Goal: Task Accomplishment & Management: Manage account settings

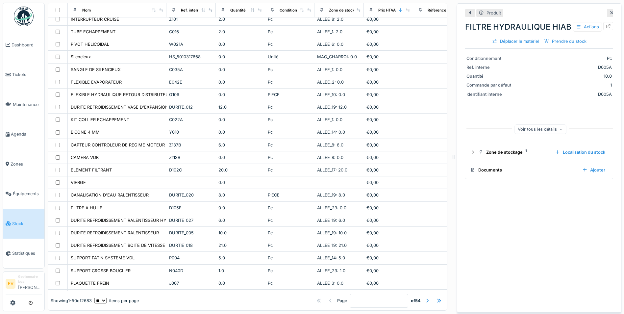
scroll to position [273, 0]
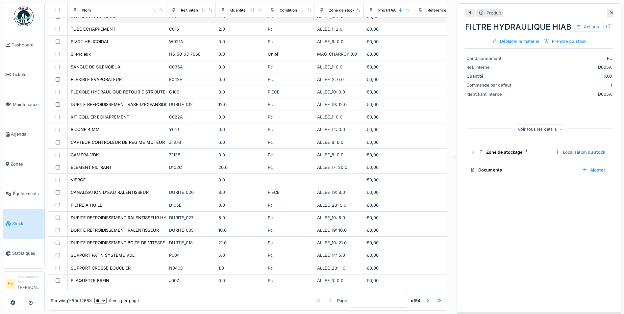
click at [182, 19] on div "Z101" at bounding box center [191, 16] width 44 height 6
click at [606, 26] on icon at bounding box center [608, 26] width 4 height 4
click at [188, 32] on div "C016" at bounding box center [191, 29] width 44 height 6
click at [603, 27] on div at bounding box center [608, 26] width 10 height 8
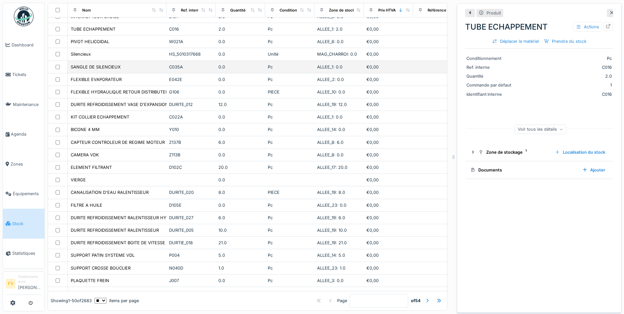
click at [174, 69] on div "C035A" at bounding box center [191, 67] width 44 height 6
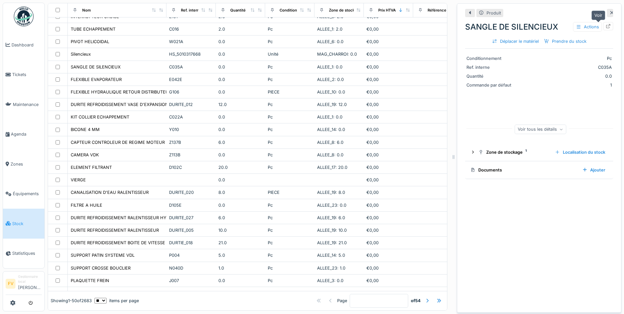
click at [606, 27] on icon at bounding box center [608, 26] width 5 height 4
click at [178, 145] on div "Z137B" at bounding box center [191, 142] width 44 height 6
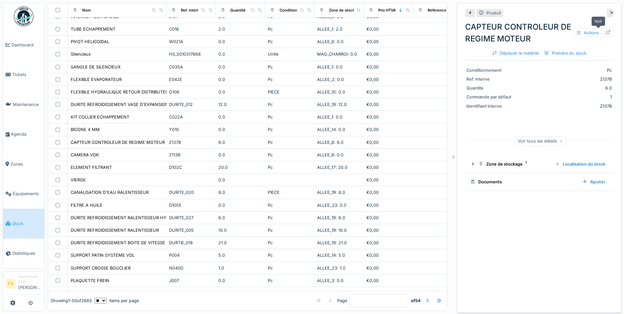
click at [606, 33] on icon at bounding box center [608, 32] width 5 height 4
click at [181, 158] on div "Z113B" at bounding box center [191, 155] width 44 height 6
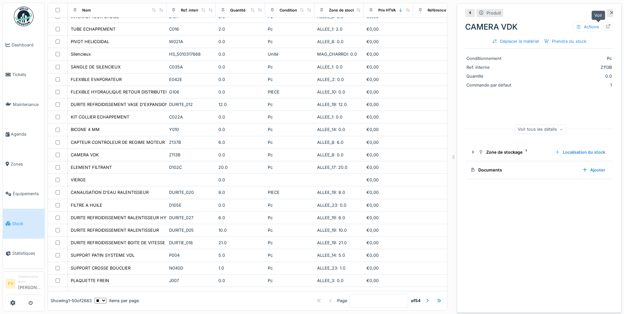
click at [606, 27] on icon at bounding box center [608, 26] width 5 height 4
click at [194, 208] on div "D105E" at bounding box center [191, 205] width 44 height 6
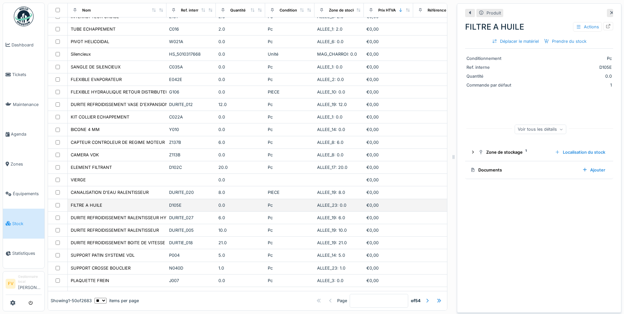
click at [205, 208] on div "D105E" at bounding box center [191, 205] width 44 height 6
click at [174, 208] on div "D105E" at bounding box center [191, 205] width 44 height 6
click at [606, 27] on icon at bounding box center [608, 26] width 5 height 4
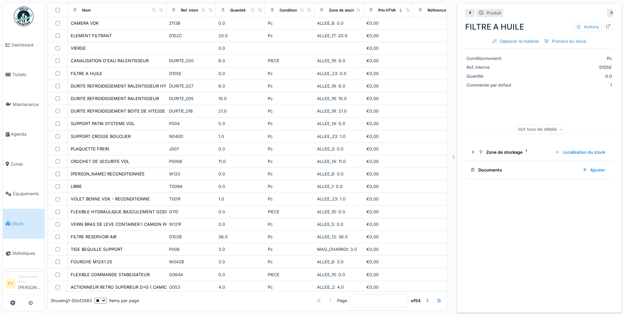
scroll to position [417, 0]
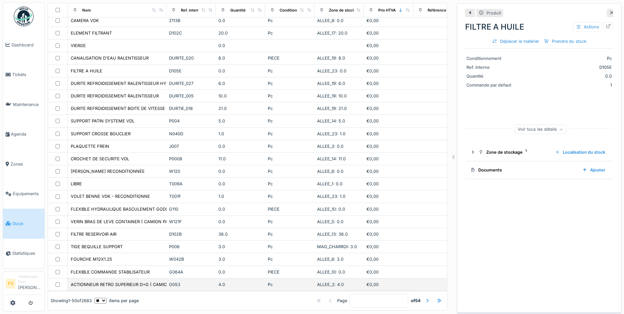
click at [174, 281] on div "O053" at bounding box center [191, 284] width 44 height 6
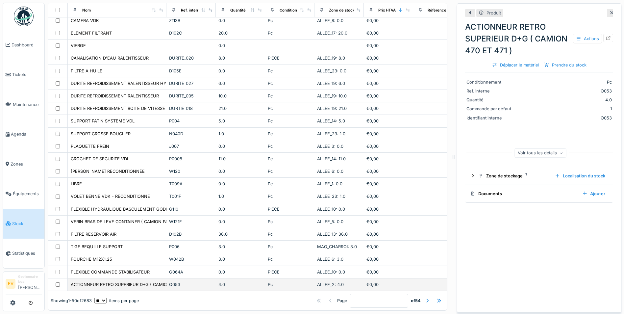
click at [175, 281] on div "O053" at bounding box center [191, 284] width 44 height 6
click at [606, 35] on div at bounding box center [608, 38] width 5 height 6
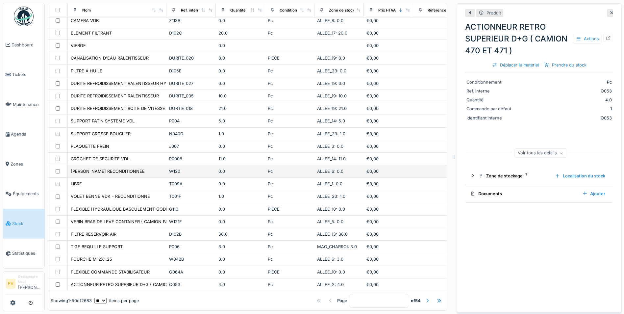
scroll to position [5, 0]
click at [609, 11] on icon at bounding box center [611, 13] width 5 height 4
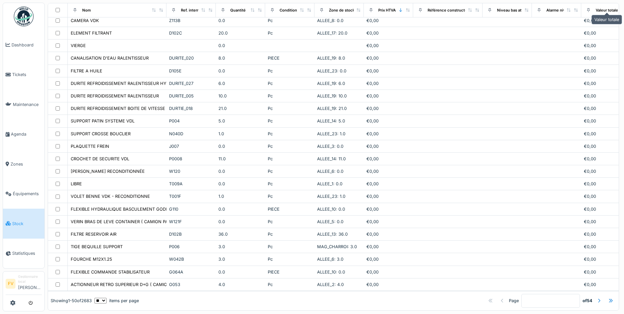
scroll to position [5, 0]
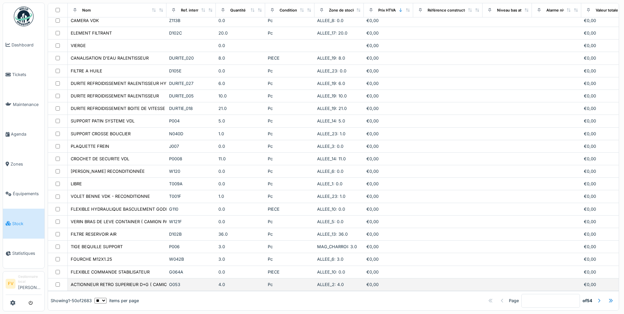
click at [192, 281] on div "O053" at bounding box center [191, 284] width 44 height 6
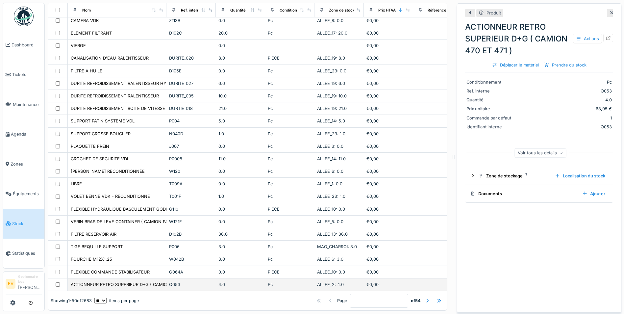
scroll to position [5, 0]
click at [609, 11] on icon at bounding box center [611, 13] width 5 height 4
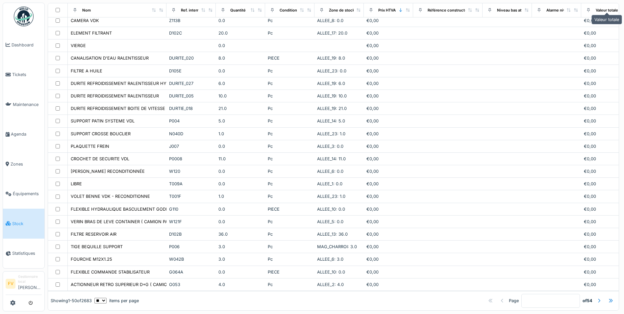
scroll to position [5, 0]
click at [608, 297] on div at bounding box center [610, 300] width 5 height 6
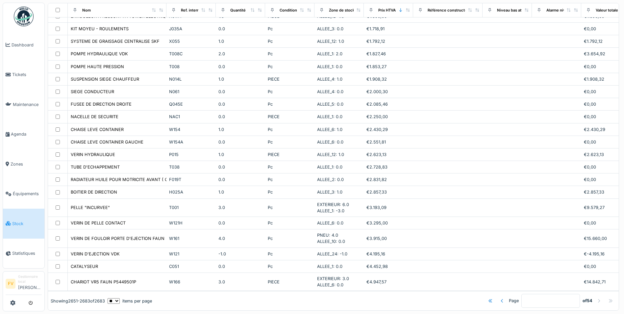
scroll to position [220, 0]
click at [500, 297] on div at bounding box center [502, 300] width 5 height 6
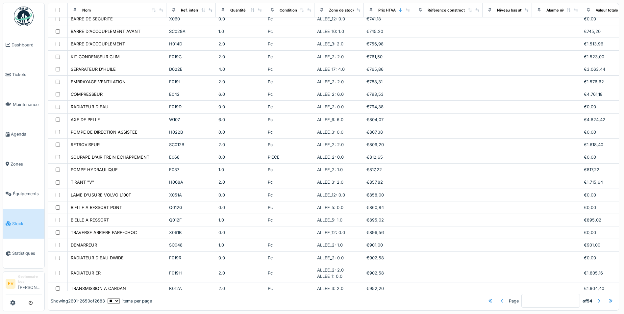
click at [500, 297] on div at bounding box center [502, 300] width 5 height 6
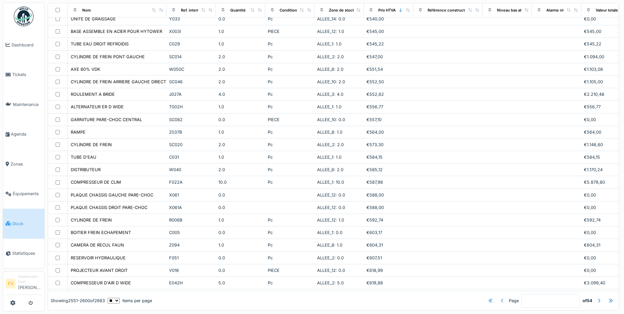
click at [500, 297] on div at bounding box center [502, 300] width 5 height 6
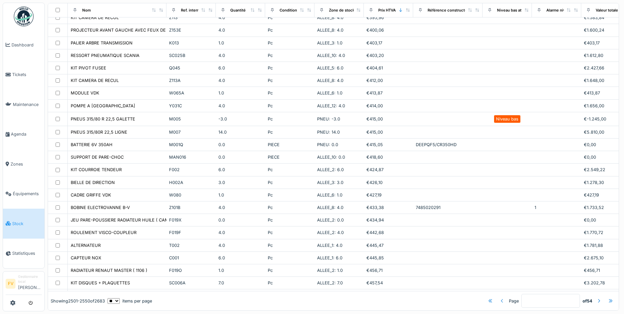
click at [500, 297] on div at bounding box center [502, 300] width 5 height 6
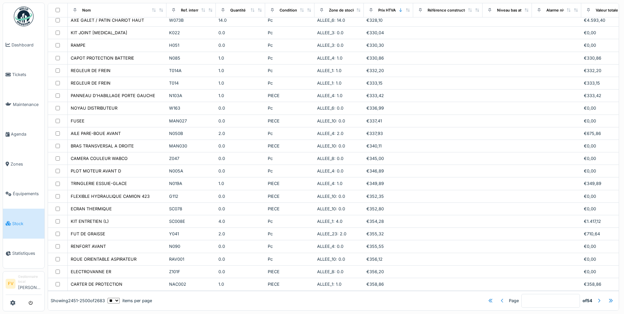
click at [500, 297] on div at bounding box center [502, 300] width 5 height 6
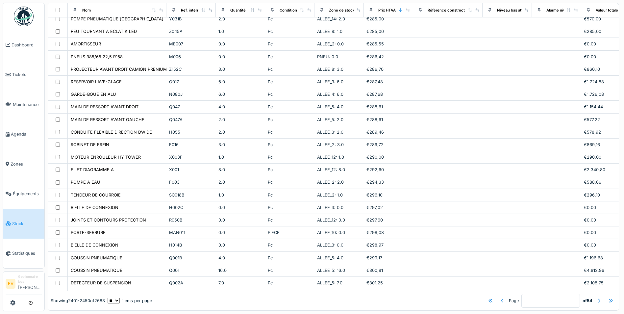
click at [500, 297] on div at bounding box center [502, 300] width 5 height 6
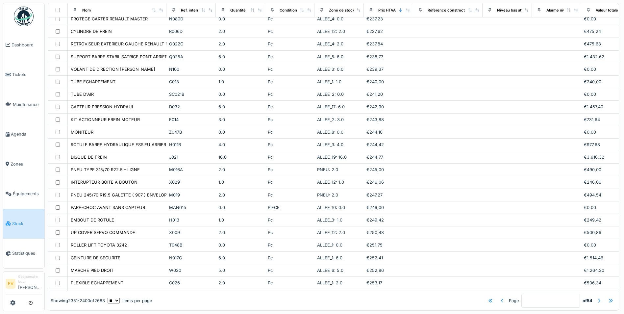
click at [500, 297] on div at bounding box center [502, 300] width 5 height 6
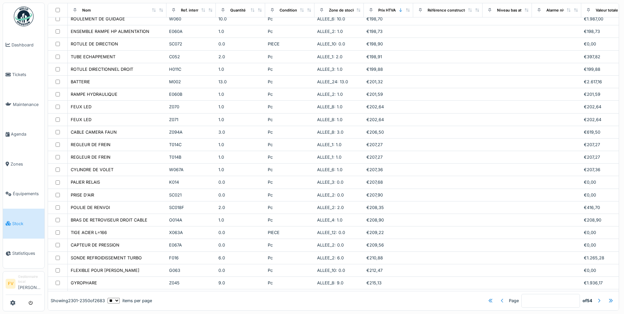
click at [500, 297] on div at bounding box center [502, 300] width 5 height 6
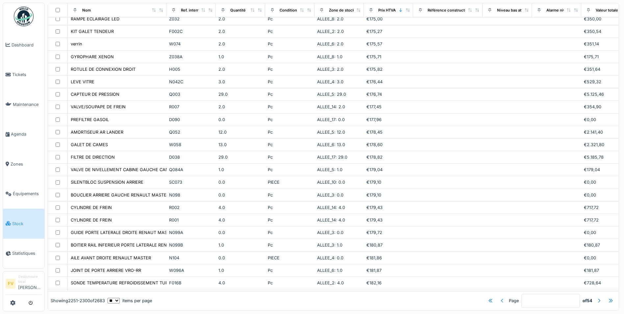
click at [500, 297] on div at bounding box center [502, 300] width 5 height 6
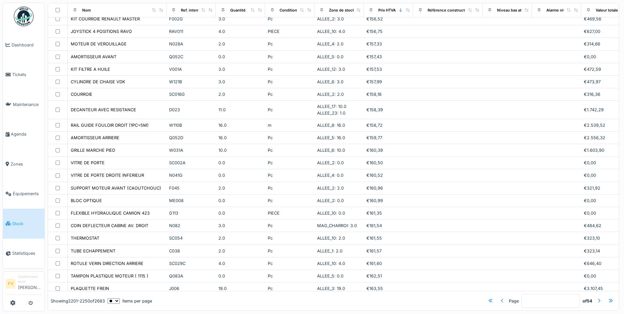
click at [500, 297] on div at bounding box center [502, 300] width 5 height 6
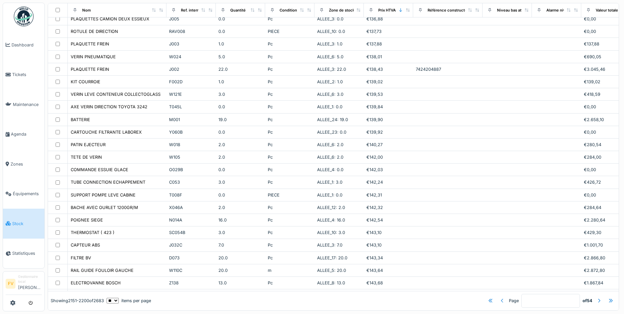
click at [500, 297] on div at bounding box center [502, 300] width 5 height 6
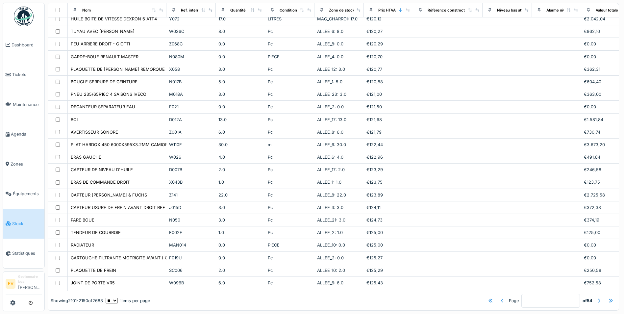
click at [500, 297] on div at bounding box center [502, 300] width 5 height 6
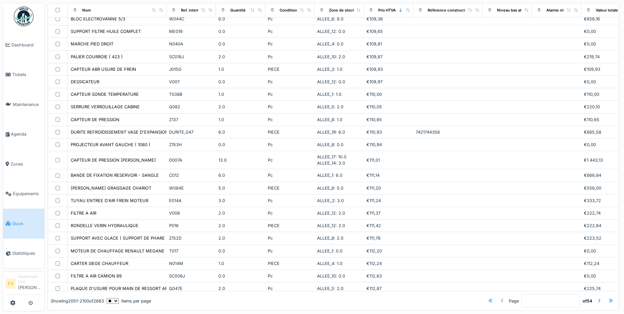
click at [500, 297] on div at bounding box center [502, 300] width 5 height 6
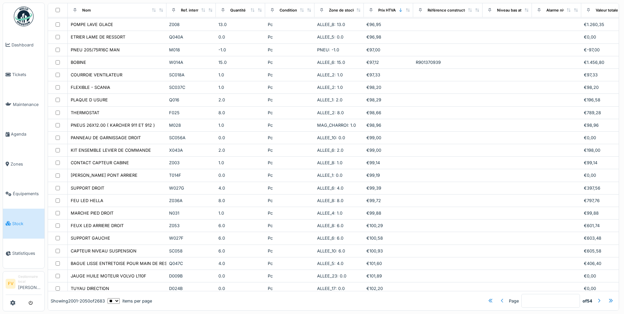
click at [500, 297] on div at bounding box center [502, 300] width 5 height 6
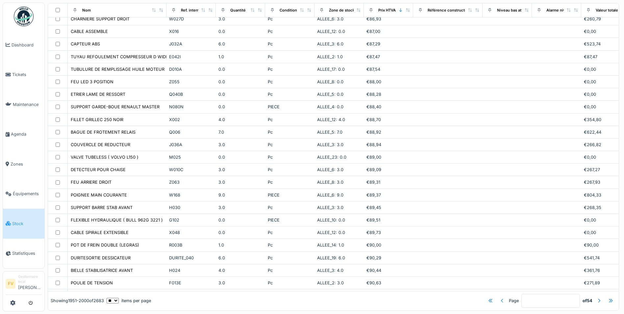
click at [500, 297] on div at bounding box center [502, 300] width 5 height 6
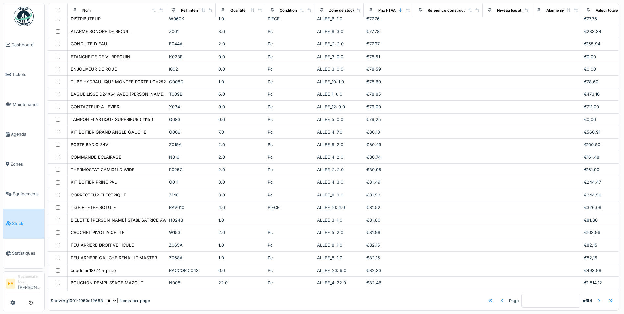
click at [500, 297] on div at bounding box center [502, 300] width 5 height 6
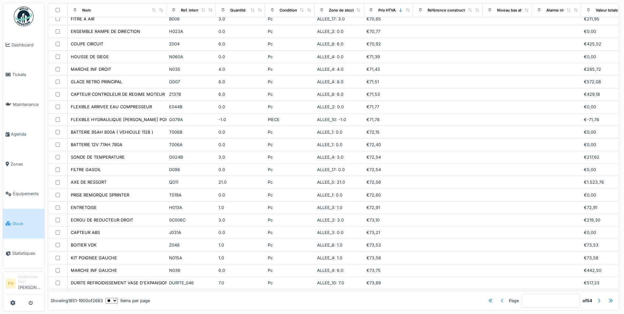
click at [500, 297] on div at bounding box center [502, 300] width 5 height 6
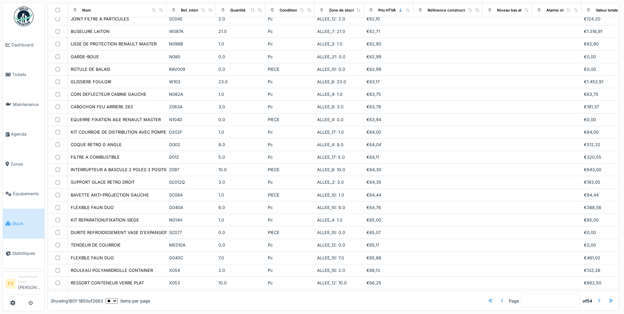
click at [500, 297] on div at bounding box center [502, 300] width 5 height 6
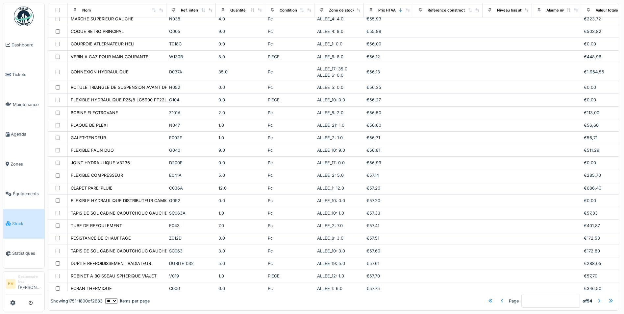
click at [500, 297] on div at bounding box center [502, 300] width 5 height 6
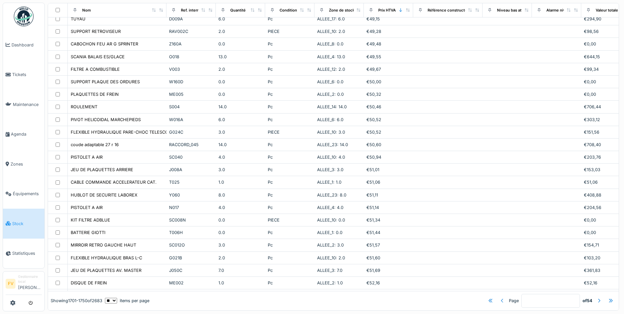
click at [500, 297] on div at bounding box center [502, 300] width 5 height 6
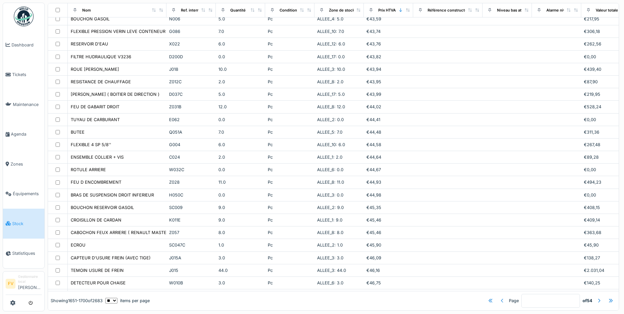
click at [500, 297] on div at bounding box center [502, 300] width 5 height 6
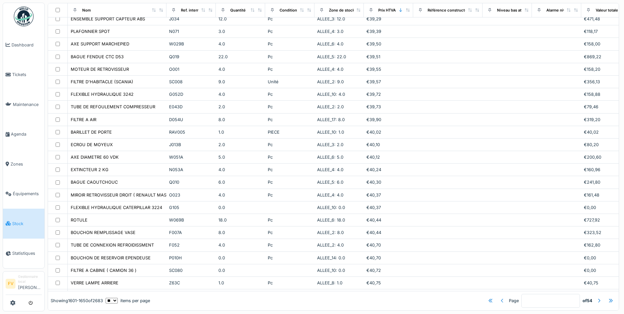
click at [500, 297] on div at bounding box center [502, 300] width 5 height 6
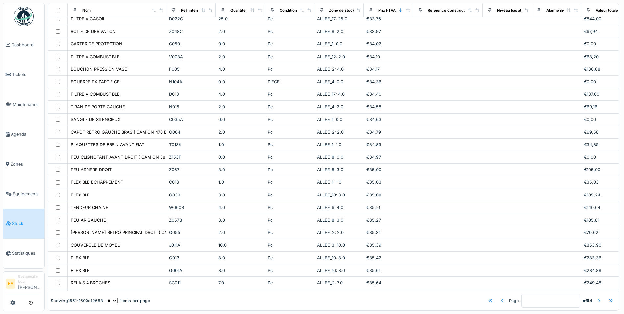
click at [500, 297] on div at bounding box center [502, 300] width 5 height 6
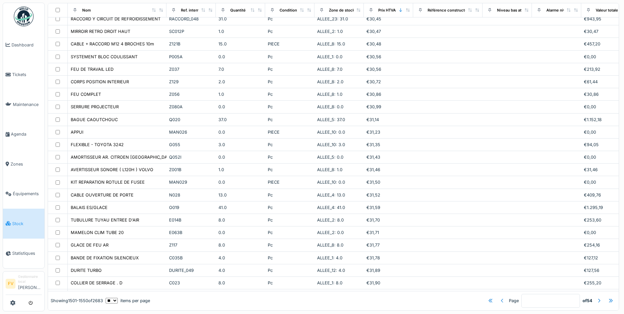
click at [500, 297] on div at bounding box center [502, 300] width 5 height 6
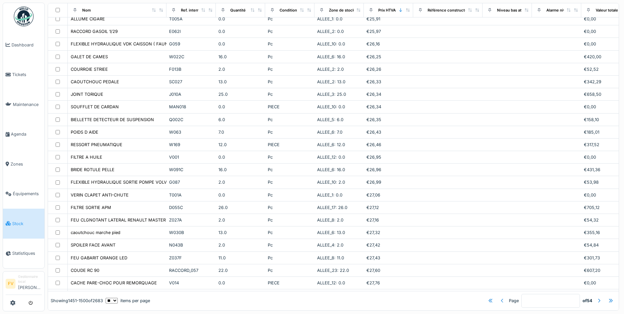
click at [500, 297] on div at bounding box center [502, 300] width 5 height 6
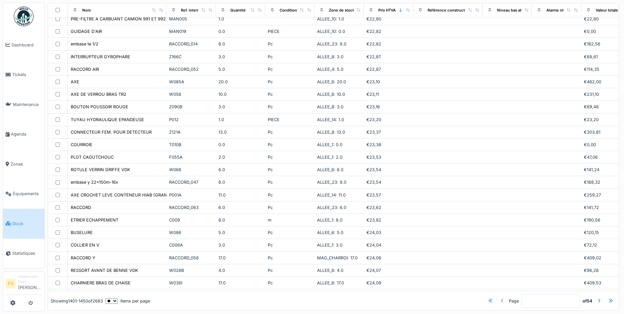
click at [500, 297] on div at bounding box center [502, 300] width 5 height 6
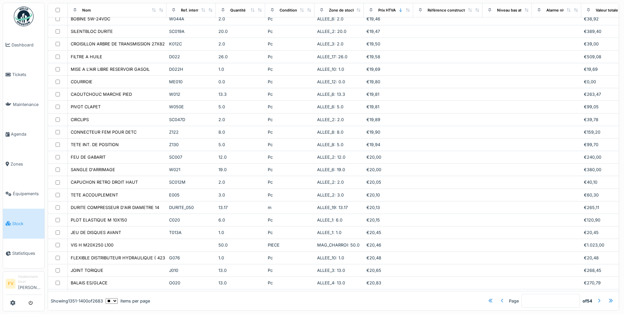
click at [500, 297] on div at bounding box center [502, 300] width 5 height 6
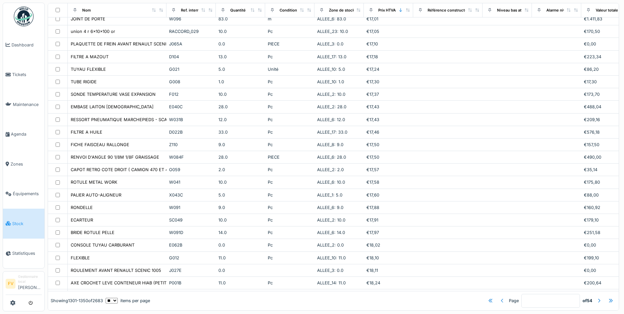
click at [500, 297] on div at bounding box center [502, 300] width 5 height 6
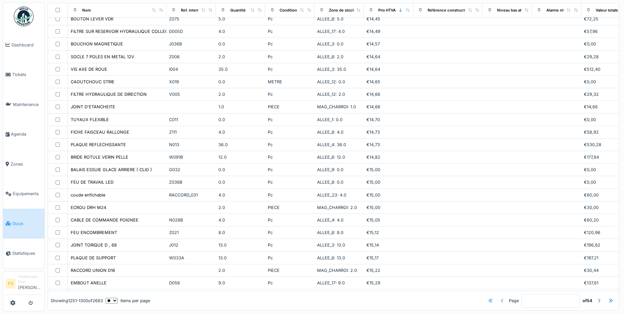
click at [500, 297] on div at bounding box center [502, 300] width 5 height 6
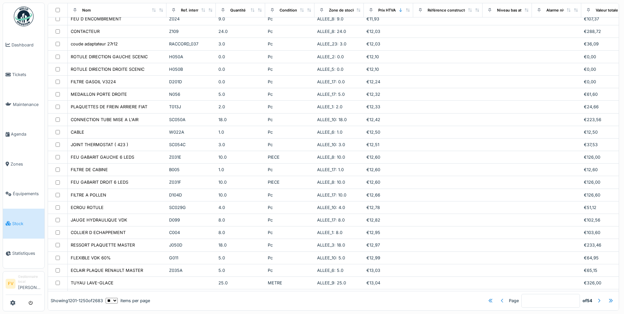
click at [500, 297] on div at bounding box center [502, 300] width 5 height 6
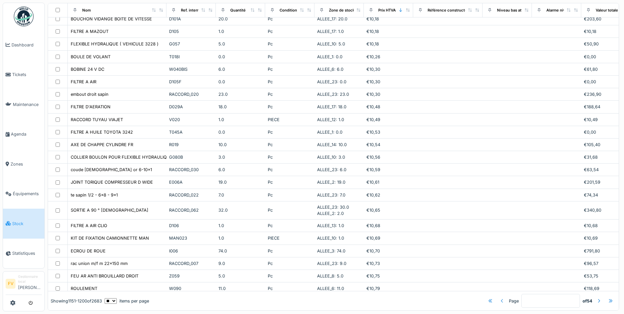
click at [500, 297] on div at bounding box center [502, 300] width 5 height 6
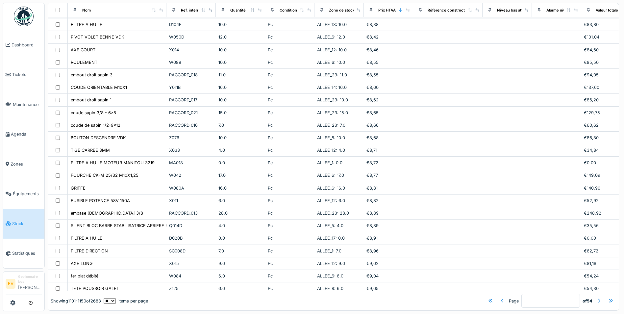
click at [500, 297] on div at bounding box center [502, 300] width 5 height 6
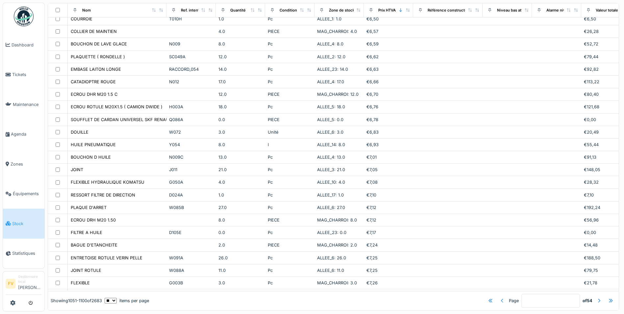
click at [500, 297] on div at bounding box center [502, 300] width 5 height 6
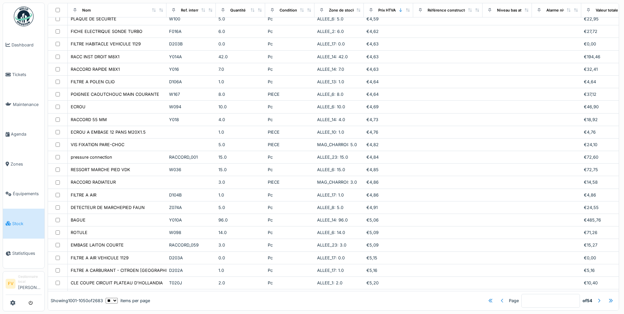
click at [500, 297] on div at bounding box center [502, 300] width 5 height 6
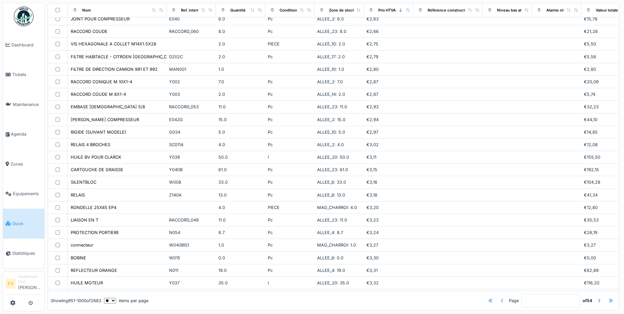
click at [500, 297] on div at bounding box center [502, 300] width 5 height 6
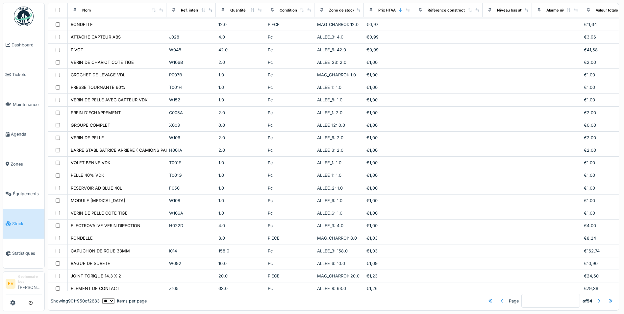
click at [500, 297] on div at bounding box center [502, 300] width 5 height 6
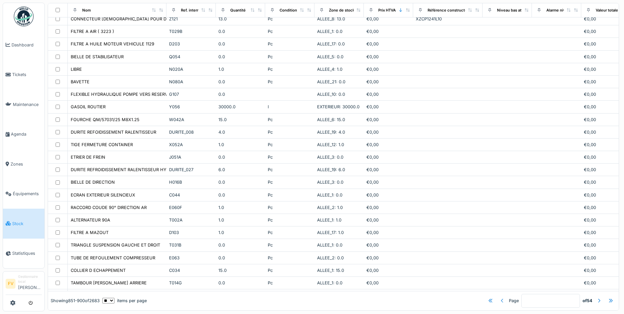
click at [500, 297] on div at bounding box center [502, 300] width 5 height 6
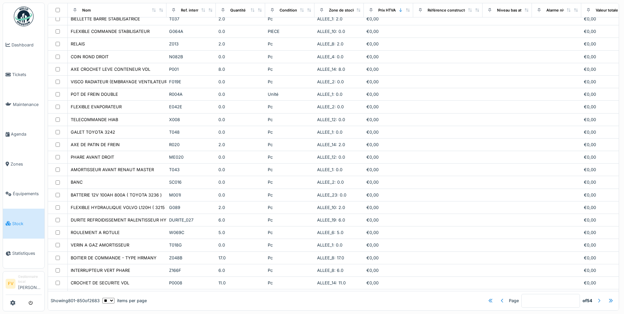
click at [596, 297] on div at bounding box center [598, 300] width 5 height 6
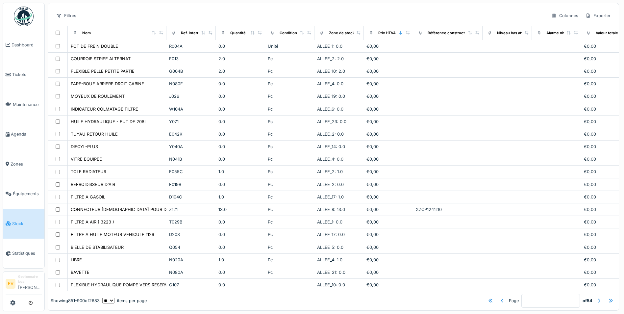
scroll to position [0, 0]
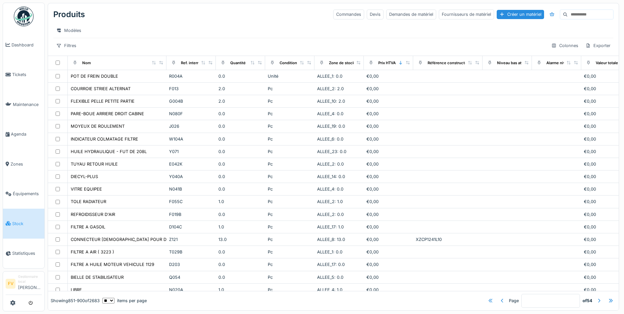
click at [488, 297] on div at bounding box center [490, 300] width 5 height 6
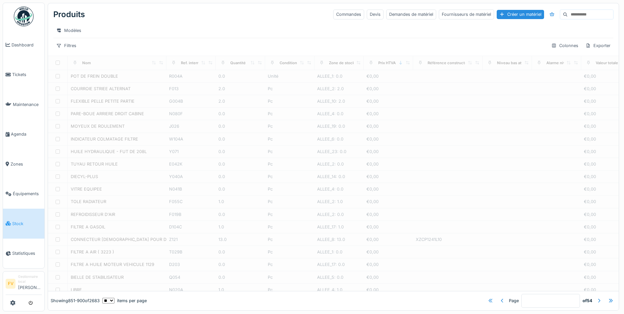
type input "*"
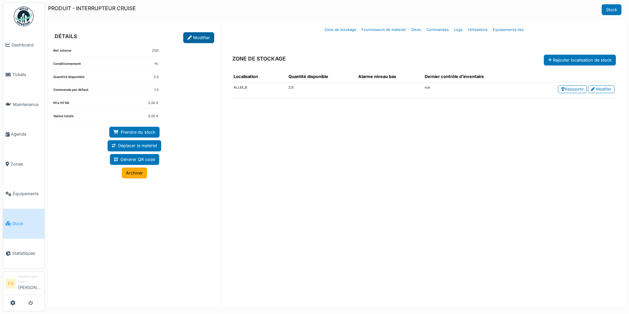
click at [201, 37] on link "Modifier" at bounding box center [198, 37] width 31 height 11
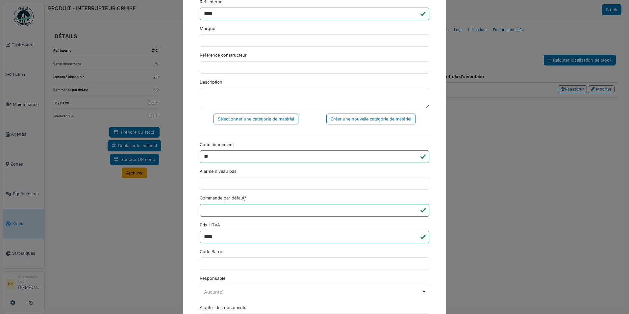
scroll to position [121, 0]
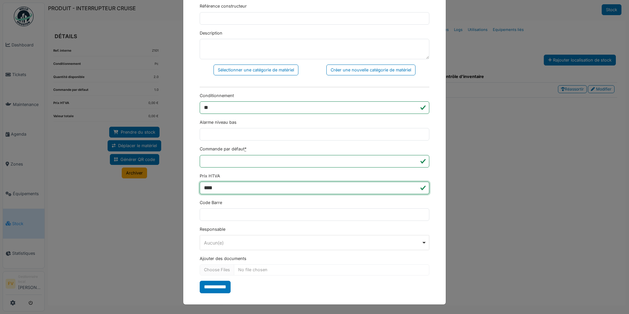
click at [217, 185] on input "****" at bounding box center [315, 188] width 230 height 13
type input "*"
type input "*****"
click at [216, 286] on input "**********" at bounding box center [215, 287] width 31 height 13
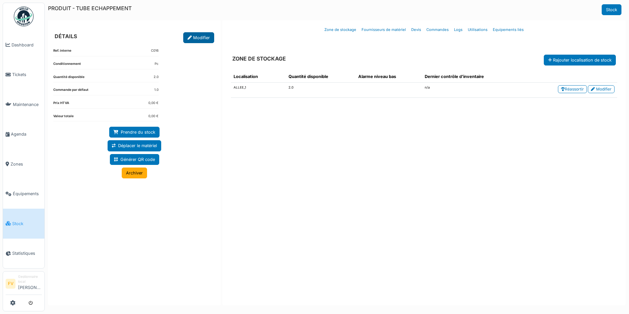
click at [203, 37] on link "Modifier" at bounding box center [198, 37] width 31 height 11
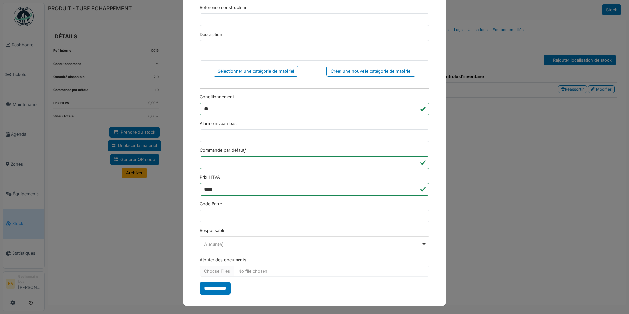
scroll to position [121, 0]
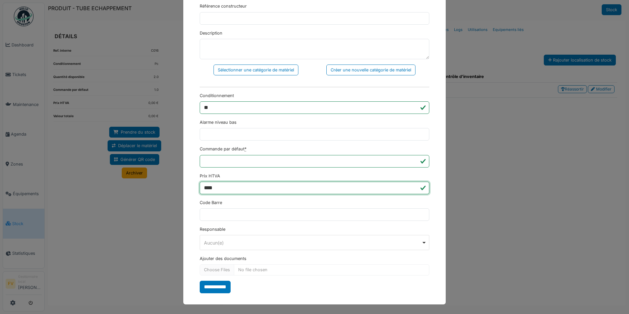
click at [258, 188] on input "****" at bounding box center [315, 188] width 230 height 13
type input "*"
type input "******"
click at [219, 286] on input "**********" at bounding box center [215, 287] width 31 height 13
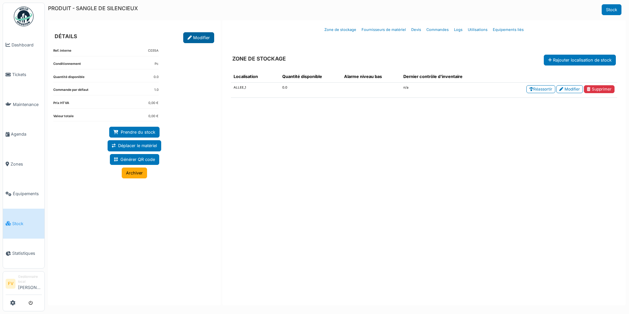
click at [195, 39] on link "Modifier" at bounding box center [198, 37] width 31 height 11
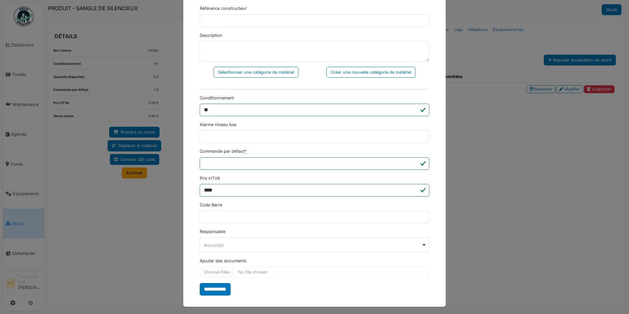
scroll to position [121, 0]
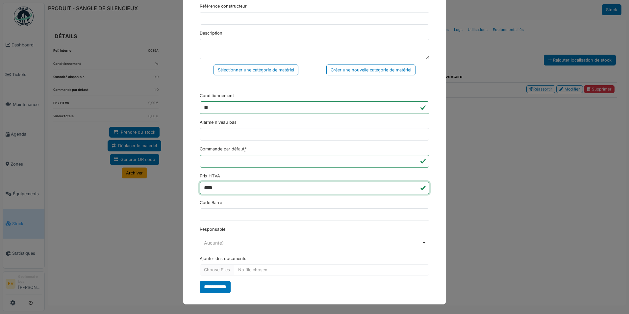
click at [242, 183] on input "****" at bounding box center [315, 188] width 230 height 13
type input "*"
type input "*****"
click at [210, 285] on input "**********" at bounding box center [215, 287] width 31 height 13
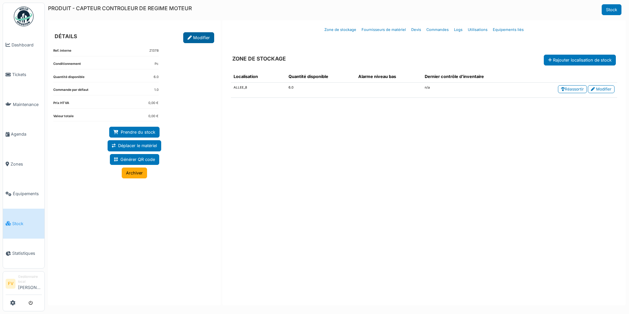
click at [197, 38] on link "Modifier" at bounding box center [198, 37] width 31 height 11
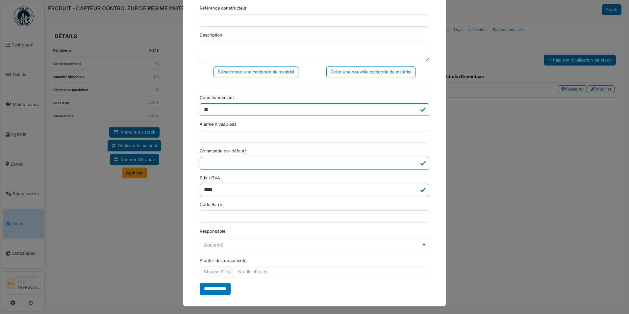
scroll to position [121, 0]
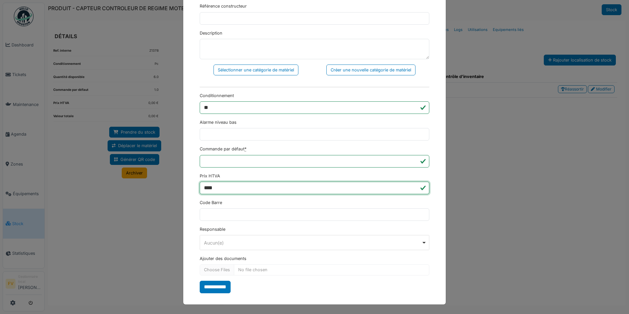
click at [236, 188] on input "****" at bounding box center [315, 188] width 230 height 13
type input "*"
type input "*****"
click at [217, 288] on input "**********" at bounding box center [215, 287] width 31 height 13
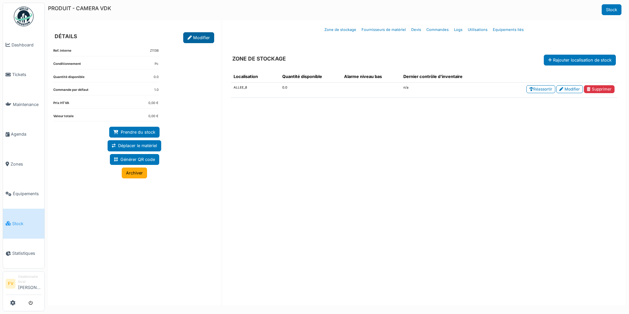
click at [191, 35] on link "Modifier" at bounding box center [198, 37] width 31 height 11
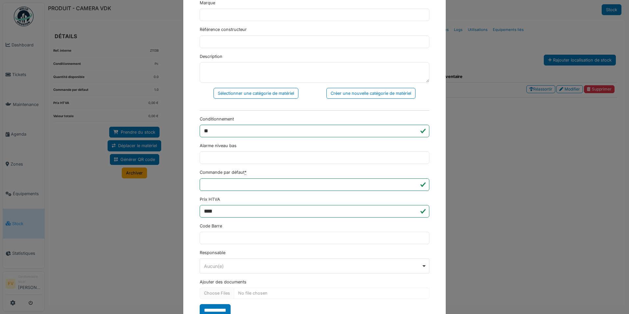
scroll to position [99, 0]
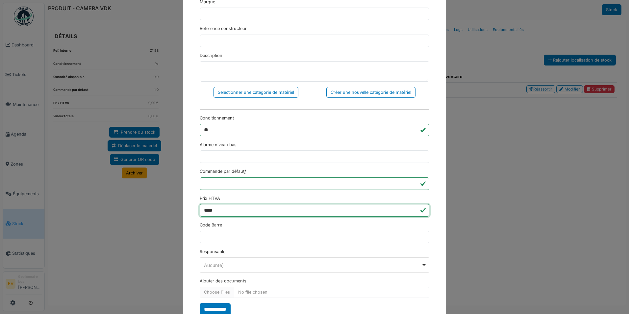
click at [236, 208] on input "****" at bounding box center [315, 210] width 230 height 13
type input "*"
type input "******"
click at [219, 311] on input "**********" at bounding box center [215, 309] width 31 height 13
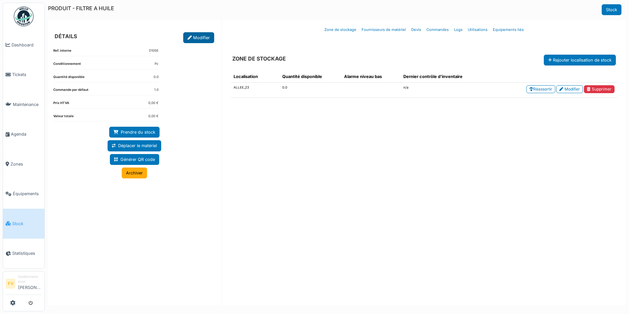
click at [204, 38] on link "Modifier" at bounding box center [198, 37] width 31 height 11
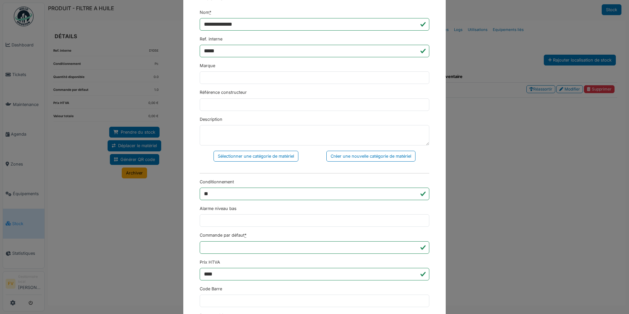
scroll to position [99, 0]
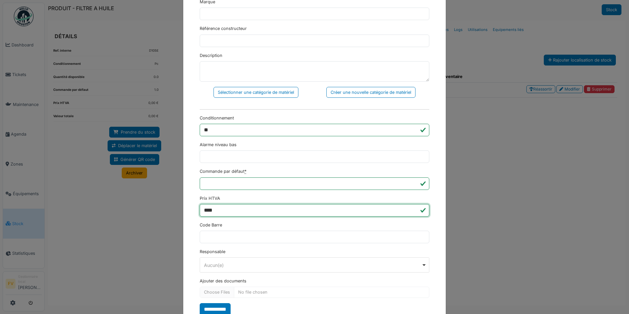
click at [234, 209] on input "****" at bounding box center [315, 210] width 230 height 13
type input "*"
type input "****"
click at [217, 310] on input "**********" at bounding box center [215, 309] width 31 height 13
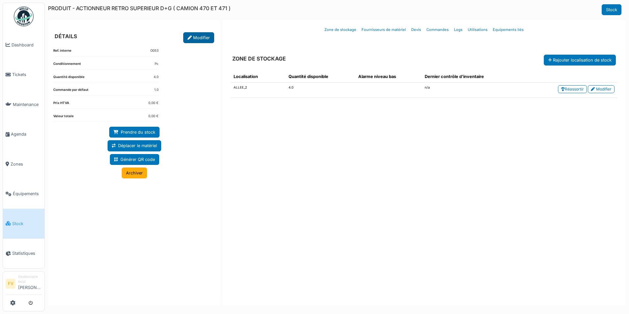
click at [203, 38] on link "Modifier" at bounding box center [198, 37] width 31 height 11
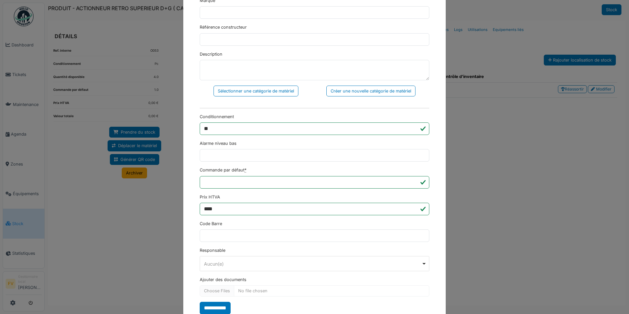
scroll to position [121, 0]
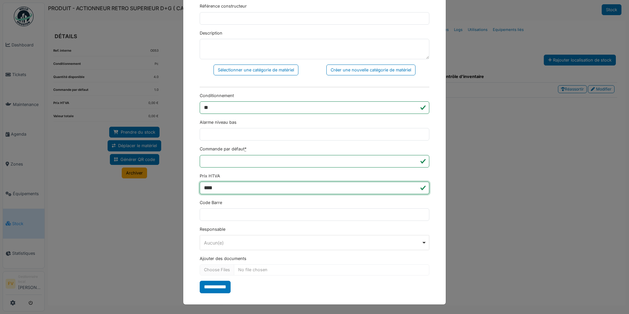
click at [252, 192] on input "****" at bounding box center [315, 188] width 230 height 13
type input "*"
type input "*****"
click at [226, 282] on input "**********" at bounding box center [215, 287] width 31 height 13
